Goal: Browse casually: Explore the website without a specific task or goal

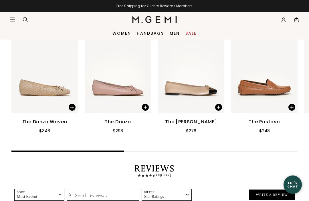
scroll to position [785, 0]
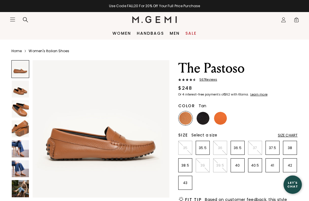
click at [18, 106] on img at bounding box center [20, 108] width 17 height 17
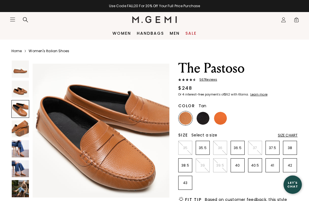
scroll to position [285, 0]
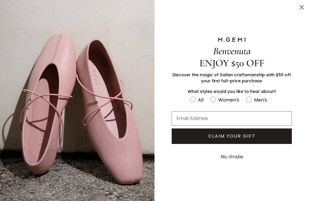
click at [302, 7] on icon "Close dialog" at bounding box center [302, 7] width 4 height 4
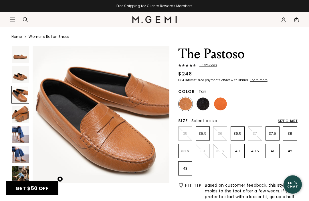
scroll to position [15, 0]
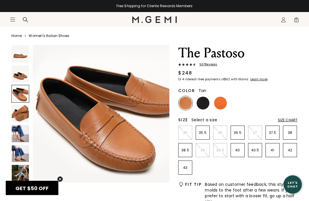
click at [18, 150] on img at bounding box center [20, 153] width 17 height 17
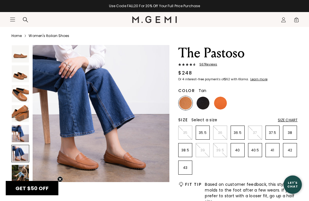
click at [19, 171] on img at bounding box center [20, 173] width 17 height 17
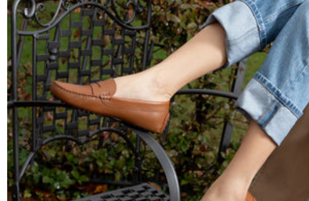
scroll to position [25, 0]
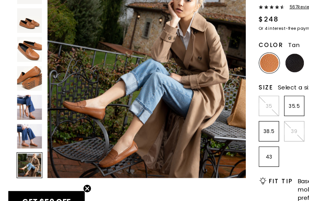
click at [21, 95] on img at bounding box center [20, 103] width 17 height 17
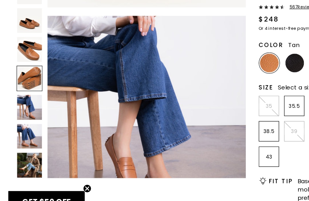
scroll to position [428, 0]
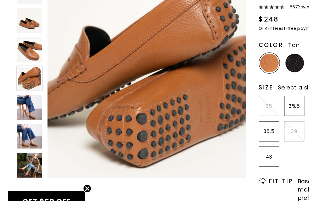
click at [18, 114] on img at bounding box center [20, 122] width 17 height 17
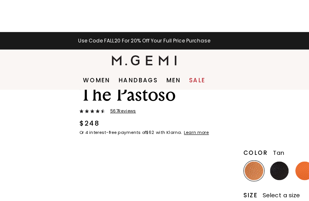
scroll to position [0, 0]
